Goal: Navigation & Orientation: Find specific page/section

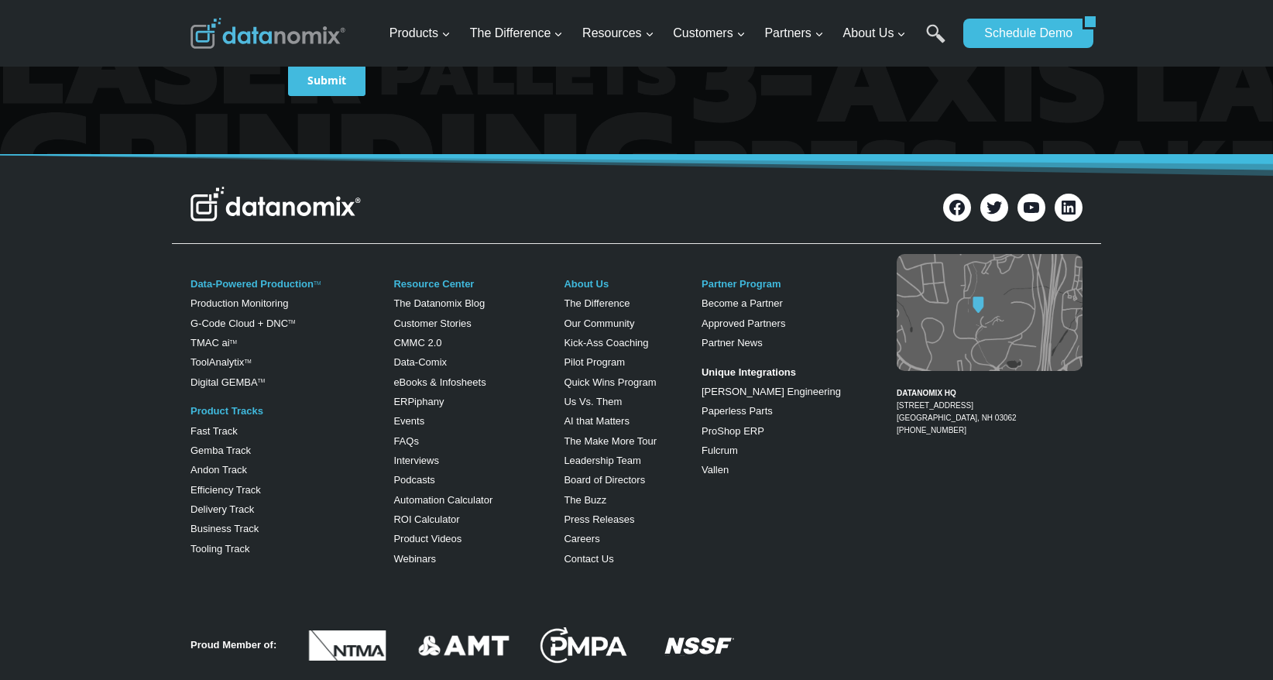
scroll to position [2866, 0]
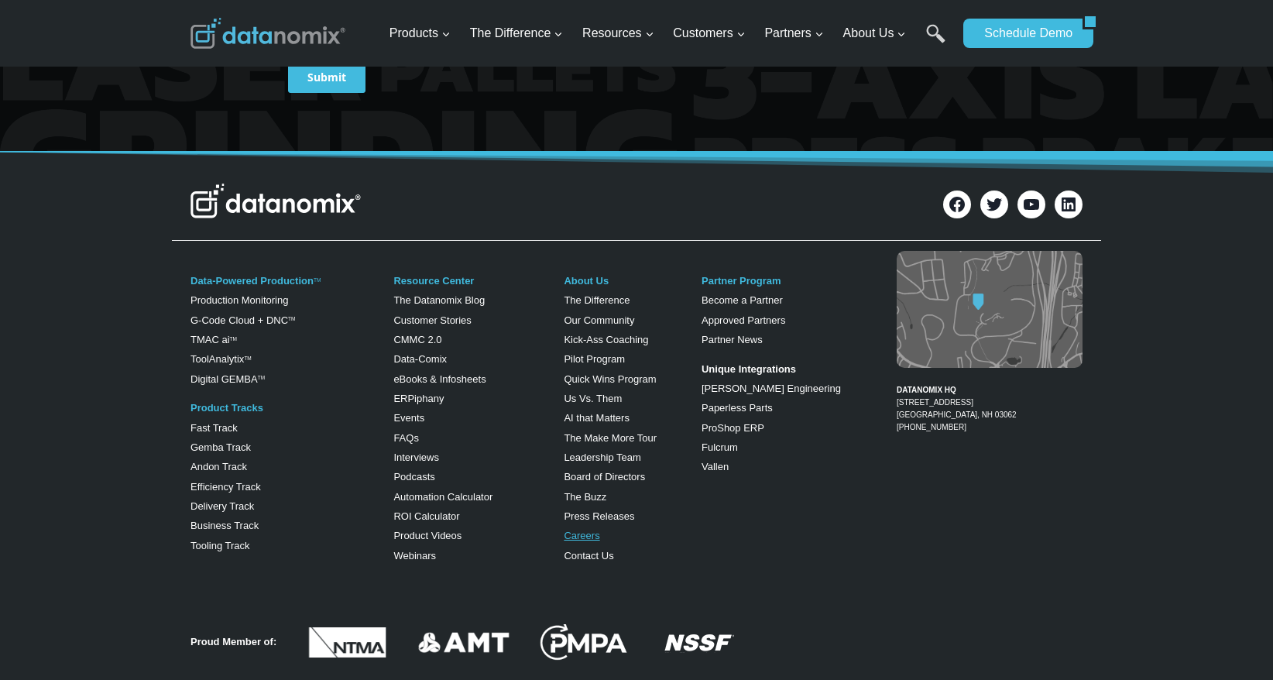
click at [579, 539] on link "Careers" at bounding box center [582, 536] width 36 height 12
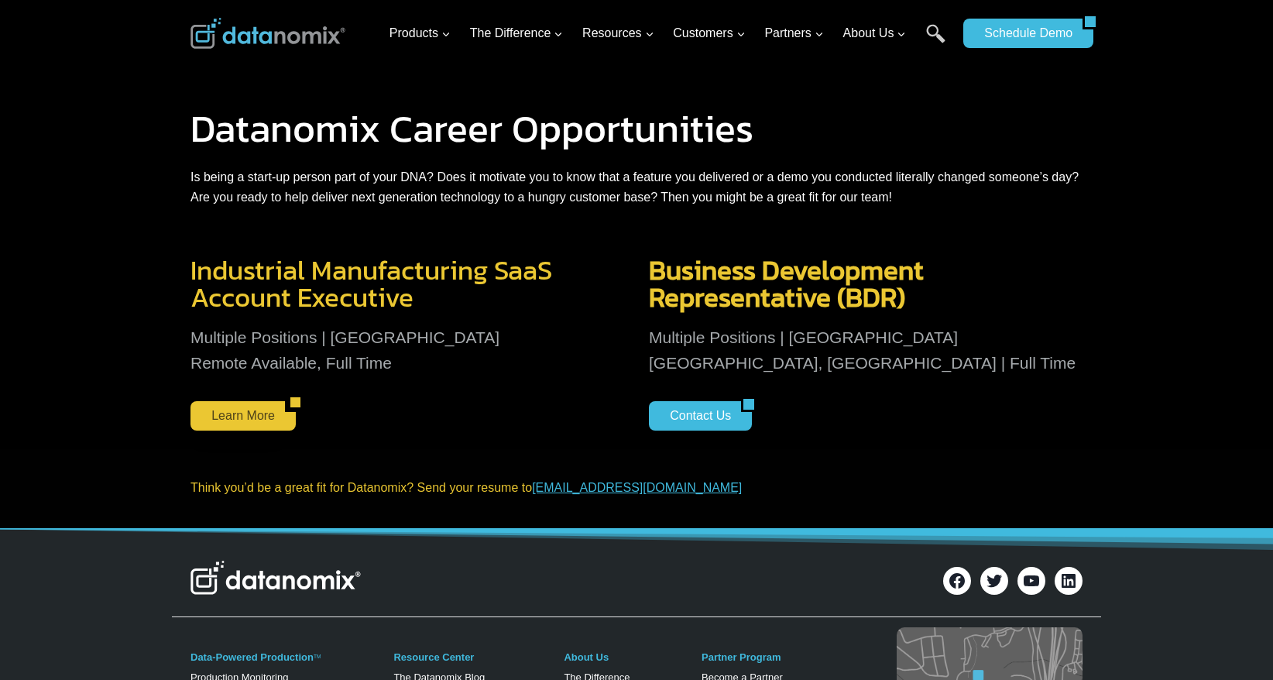
click at [236, 422] on link "Learn More" at bounding box center [238, 415] width 95 height 29
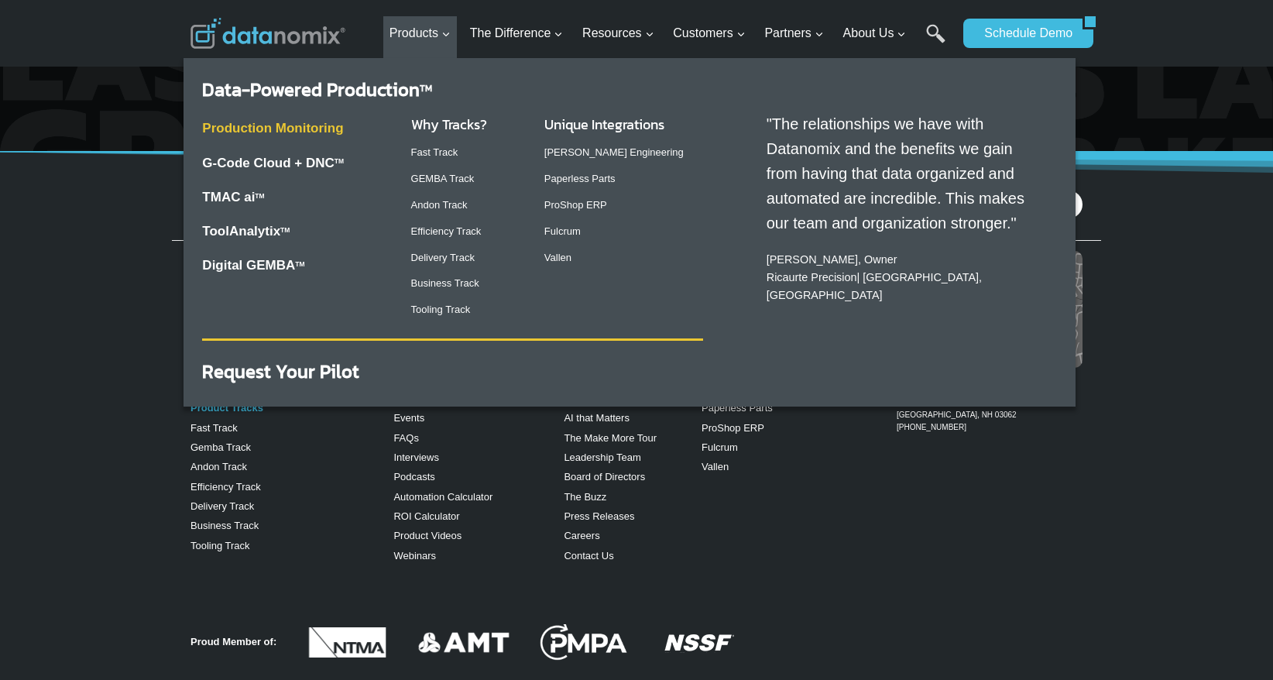
click at [300, 129] on link "Production Monitoring" at bounding box center [272, 128] width 141 height 15
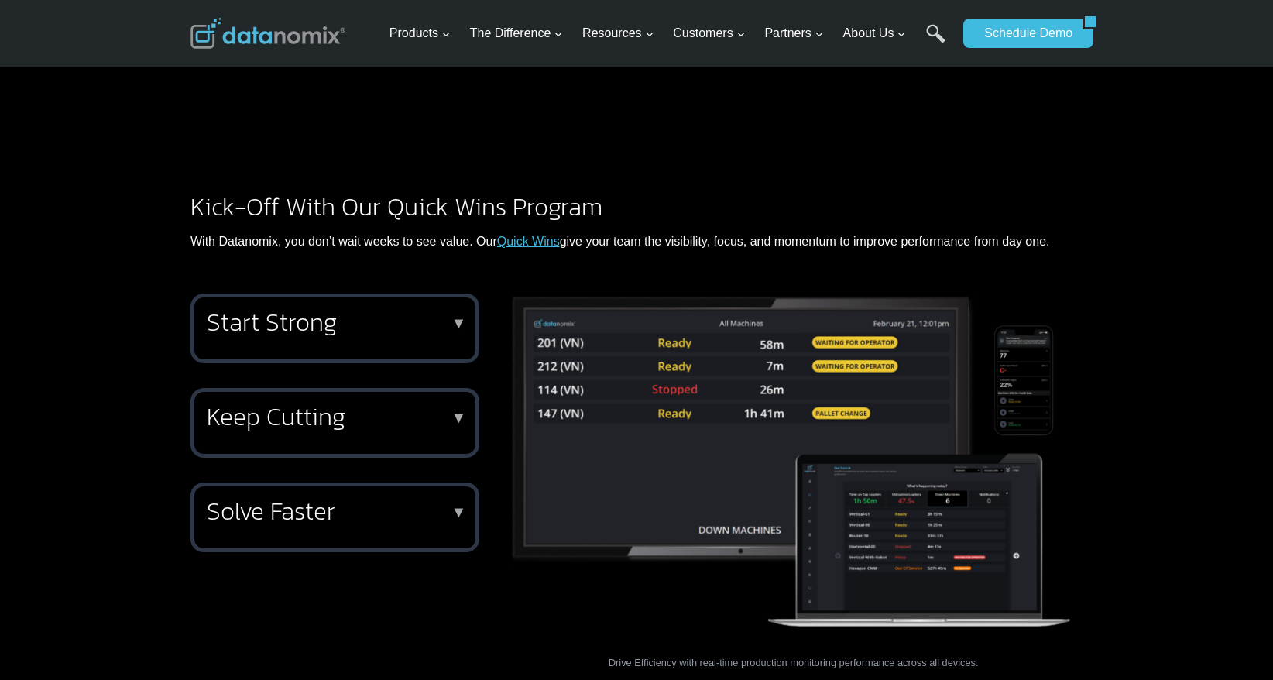
scroll to position [1859, 0]
